Goal: Transaction & Acquisition: Purchase product/service

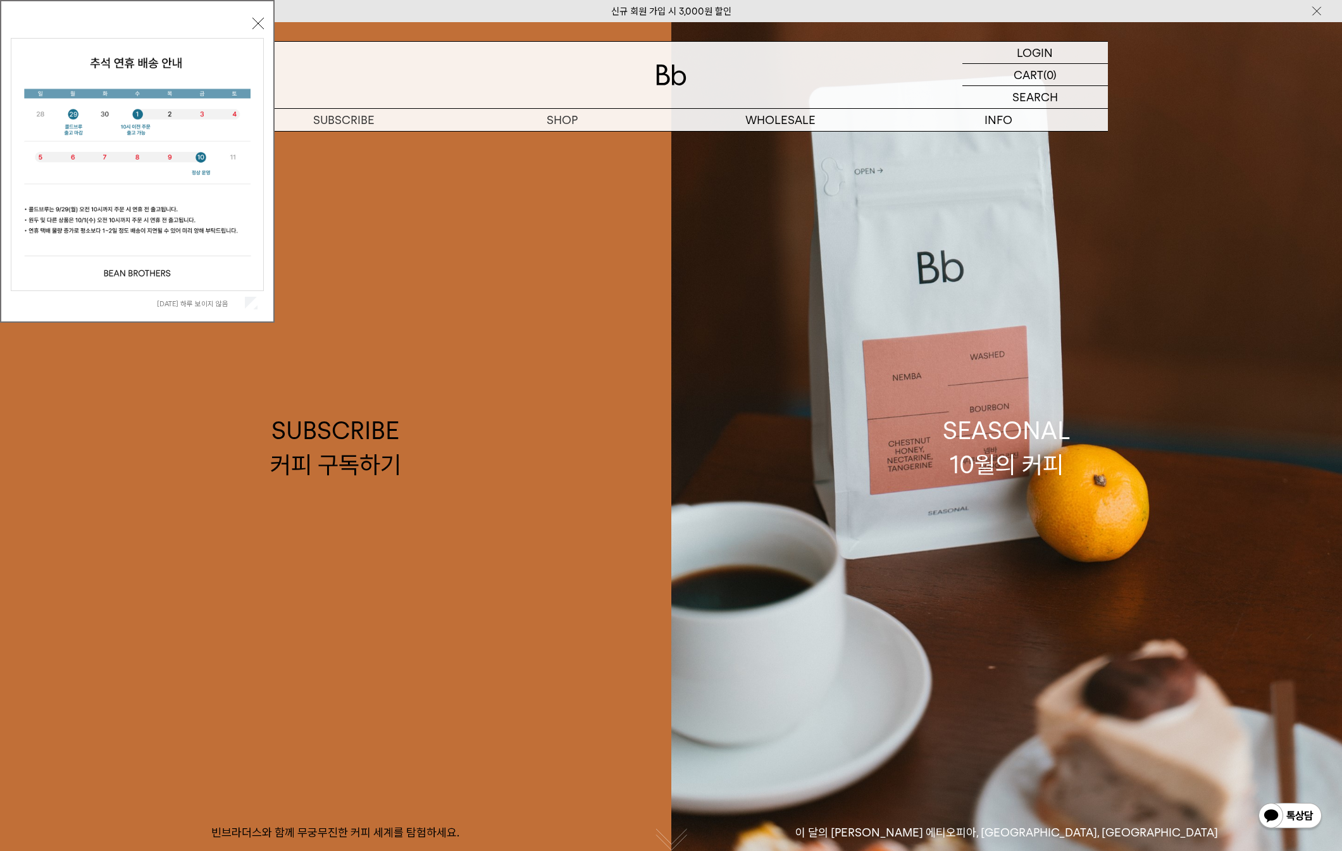
click at [259, 22] on button "닫기" at bounding box center [257, 23] width 11 height 11
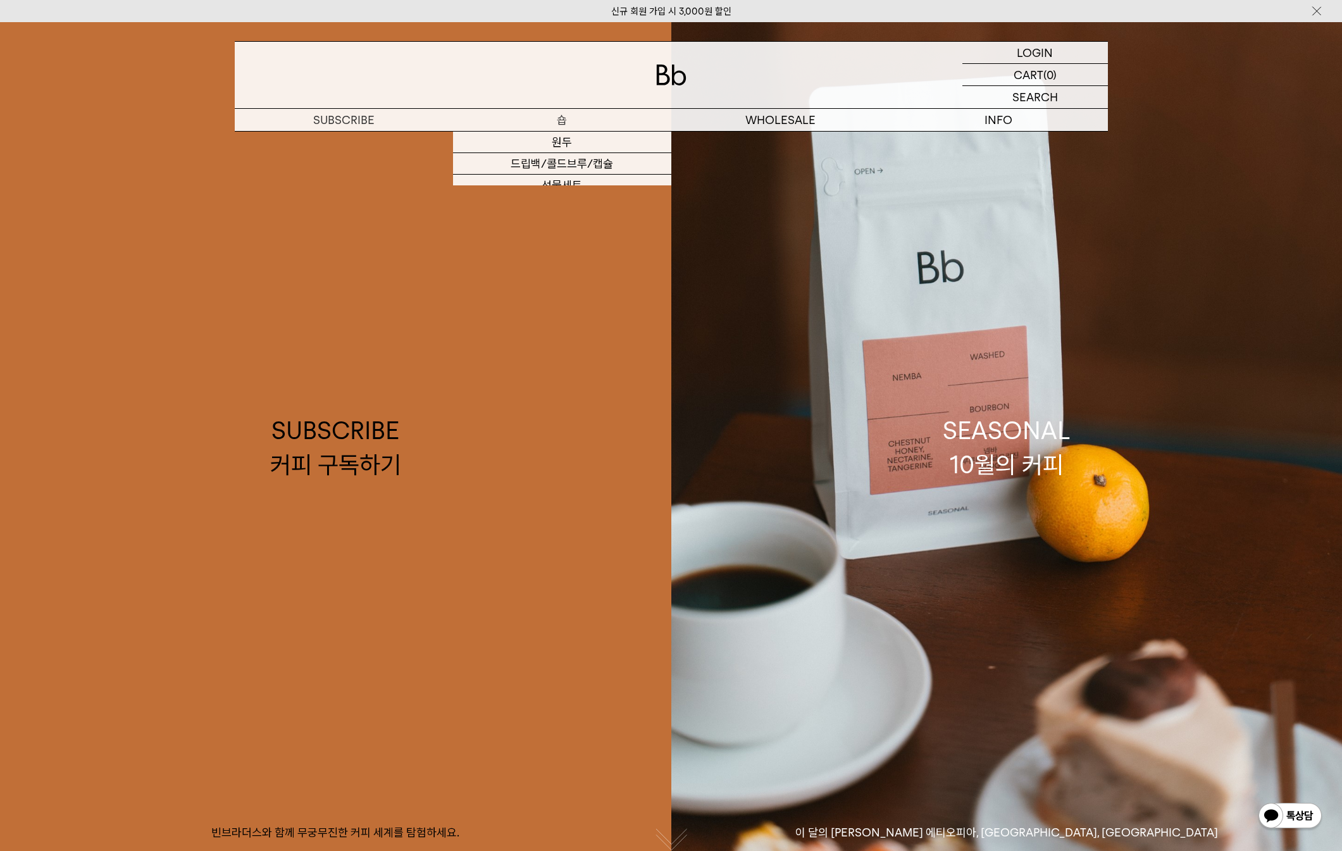
click at [579, 120] on p "숍" at bounding box center [562, 120] width 218 height 22
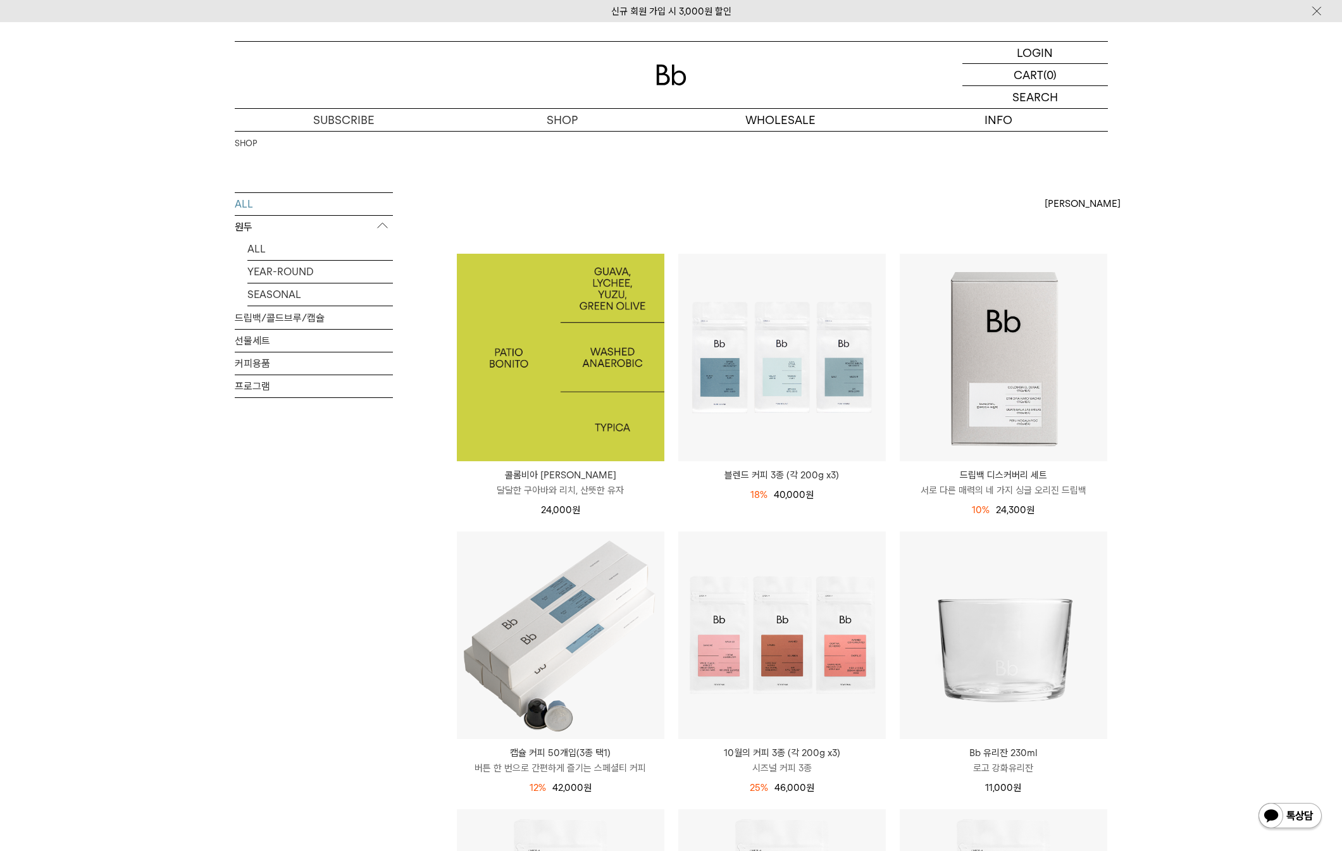
click at [561, 323] on img at bounding box center [560, 357] width 207 height 207
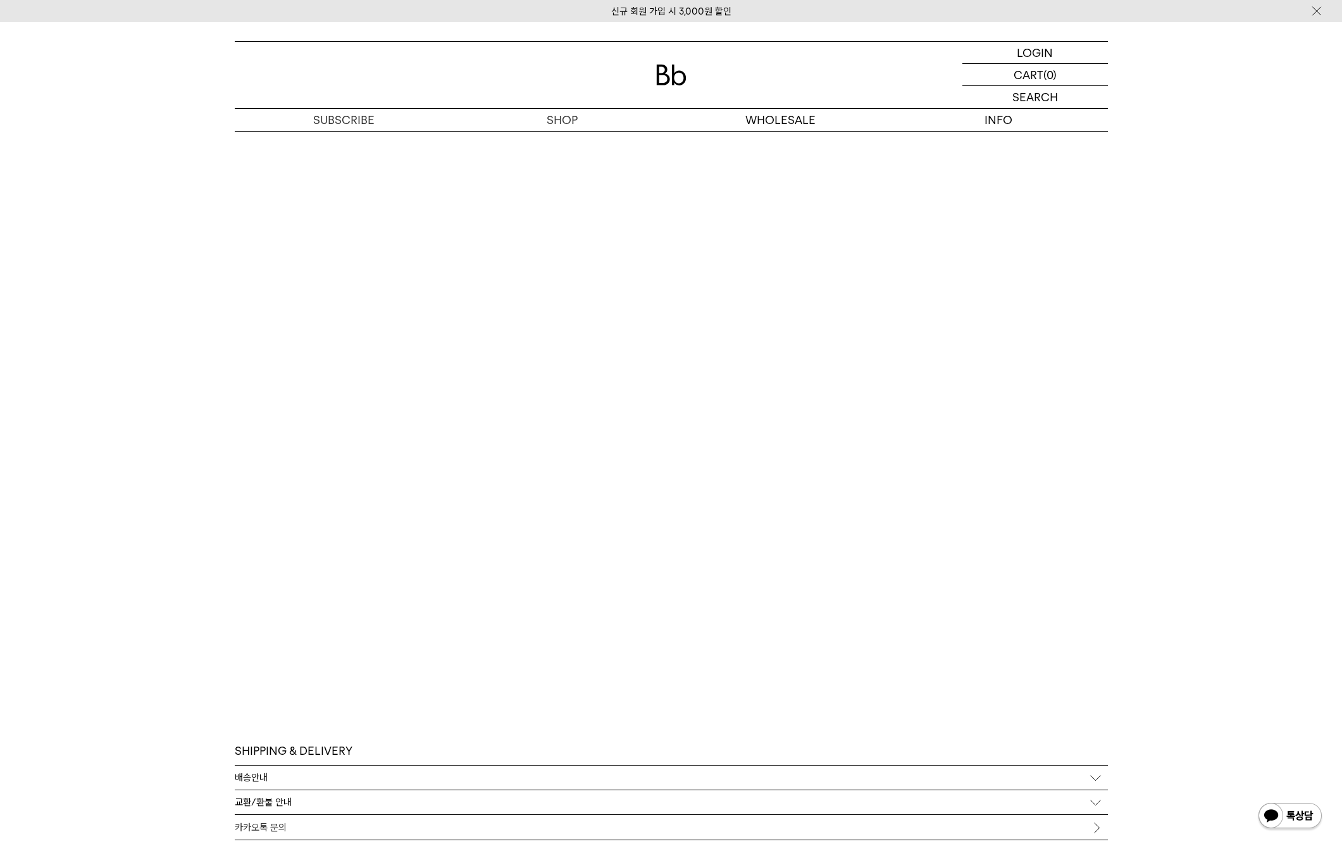
scroll to position [2430, 0]
